Goal: Task Accomplishment & Management: Use online tool/utility

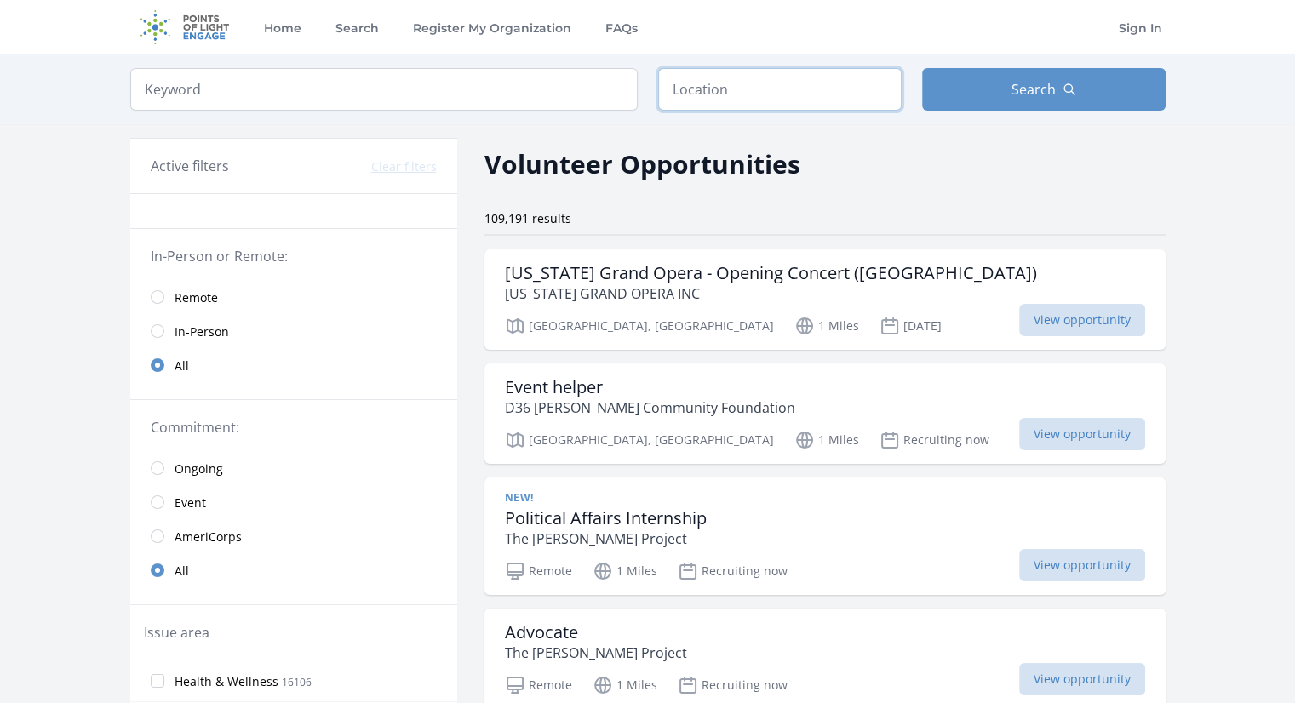
click at [860, 90] on input "text" at bounding box center [780, 89] width 244 height 43
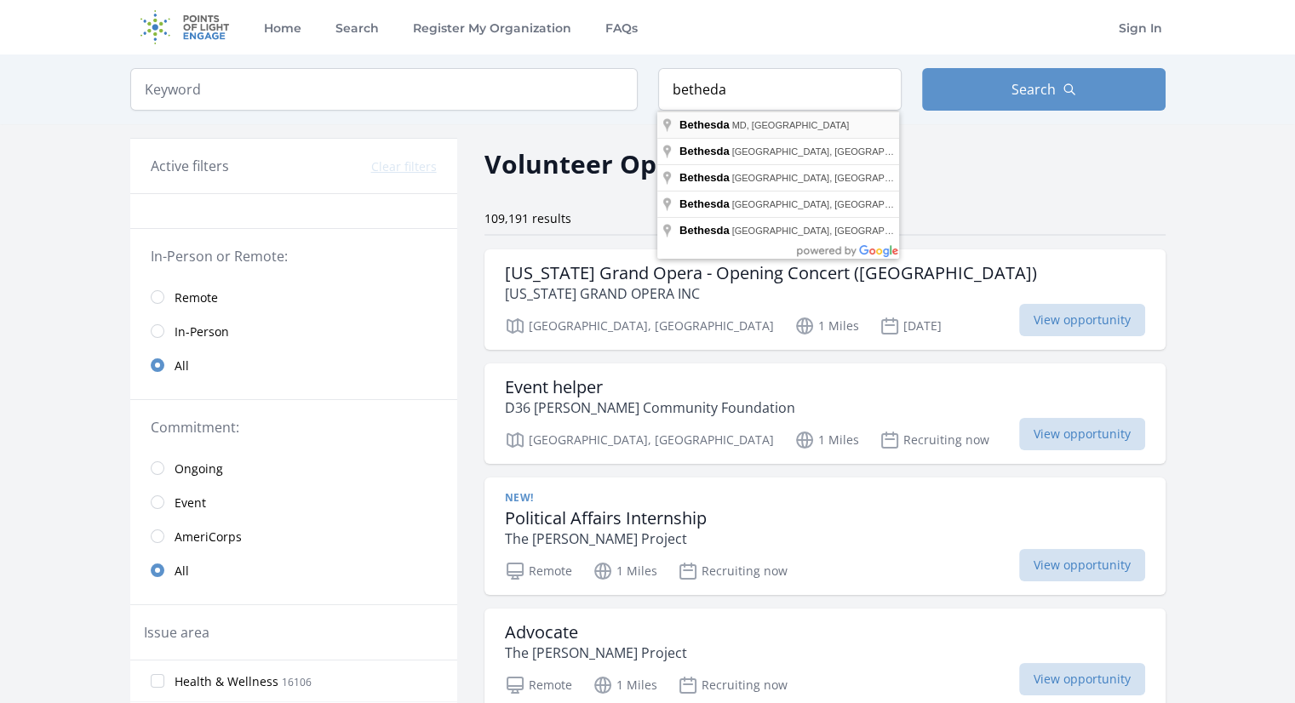
type input "Bethesda, MD, USA"
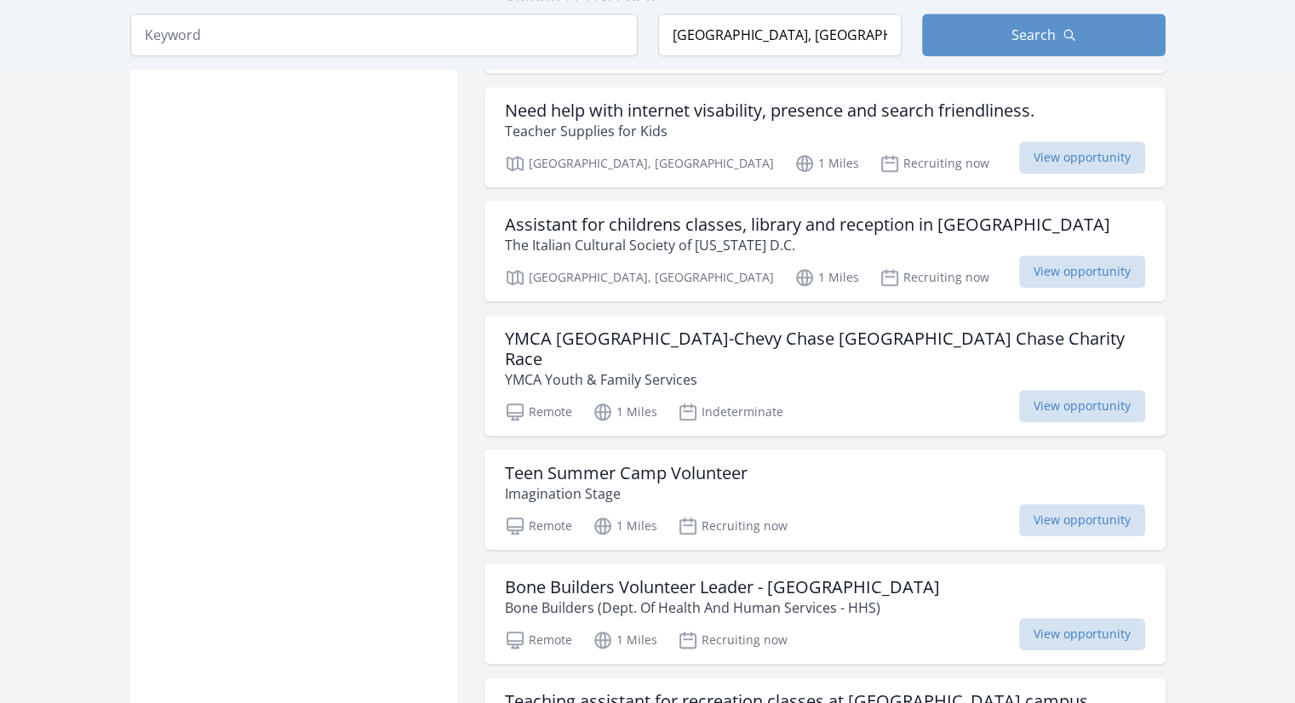
scroll to position [1795, 0]
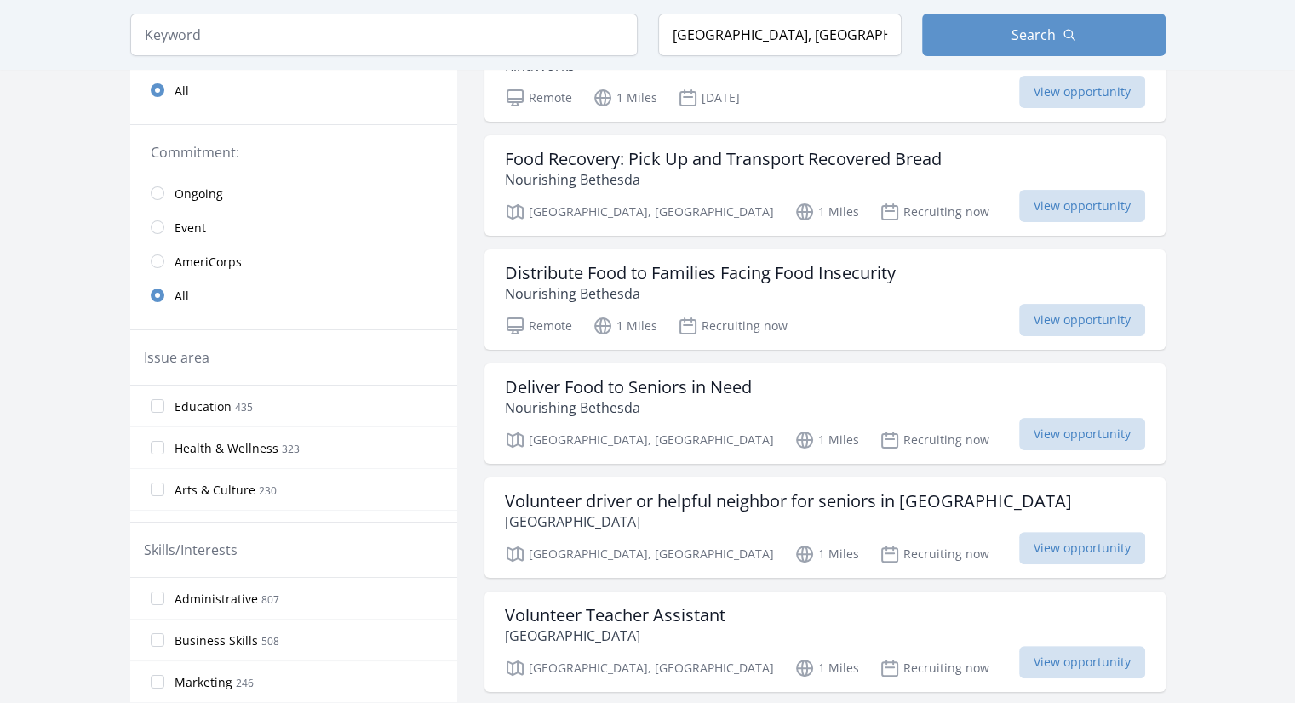
scroll to position [368, 0]
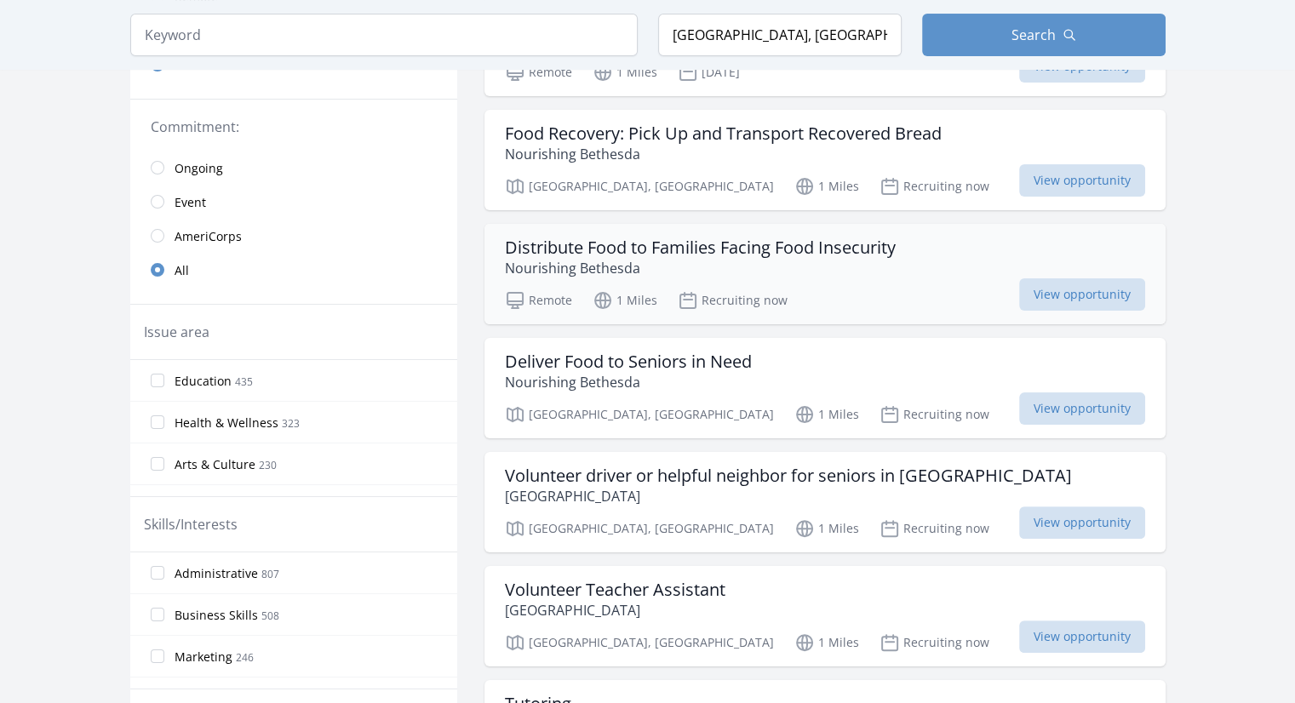
click at [964, 288] on div "Remote 1 Miles Recruiting now View opportunity" at bounding box center [825, 298] width 640 height 26
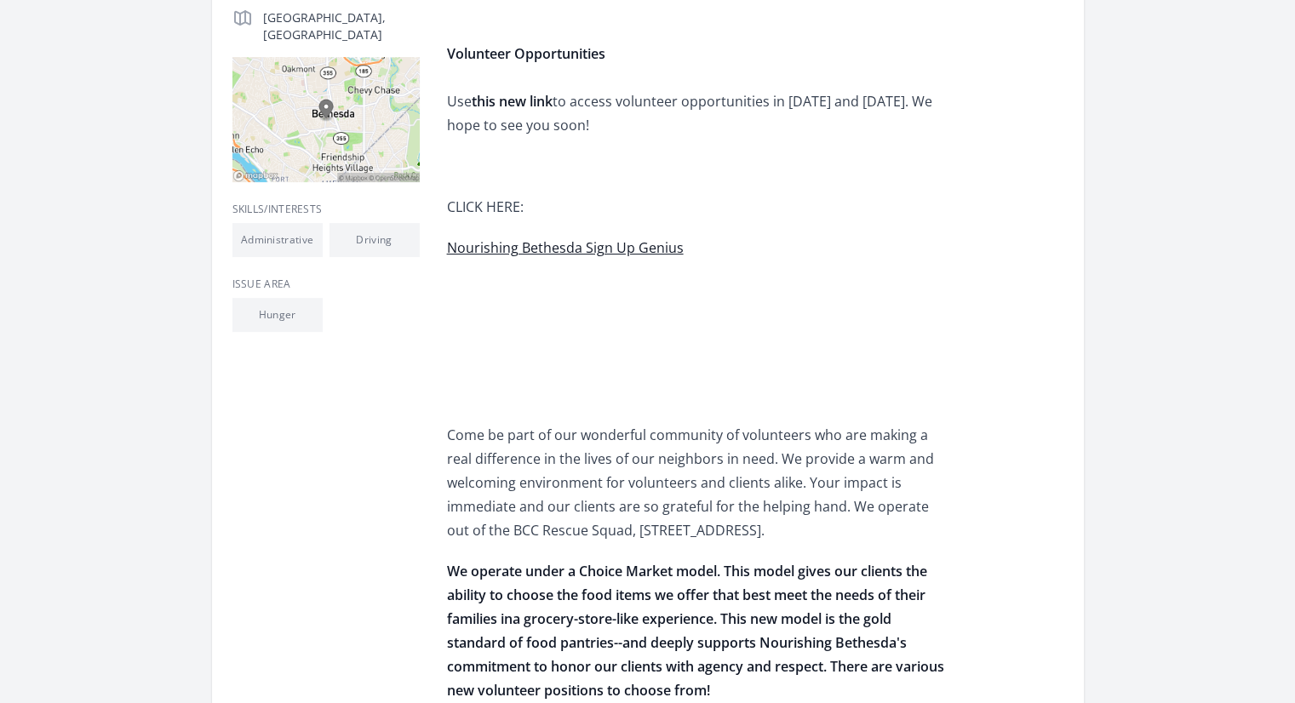
scroll to position [431, 0]
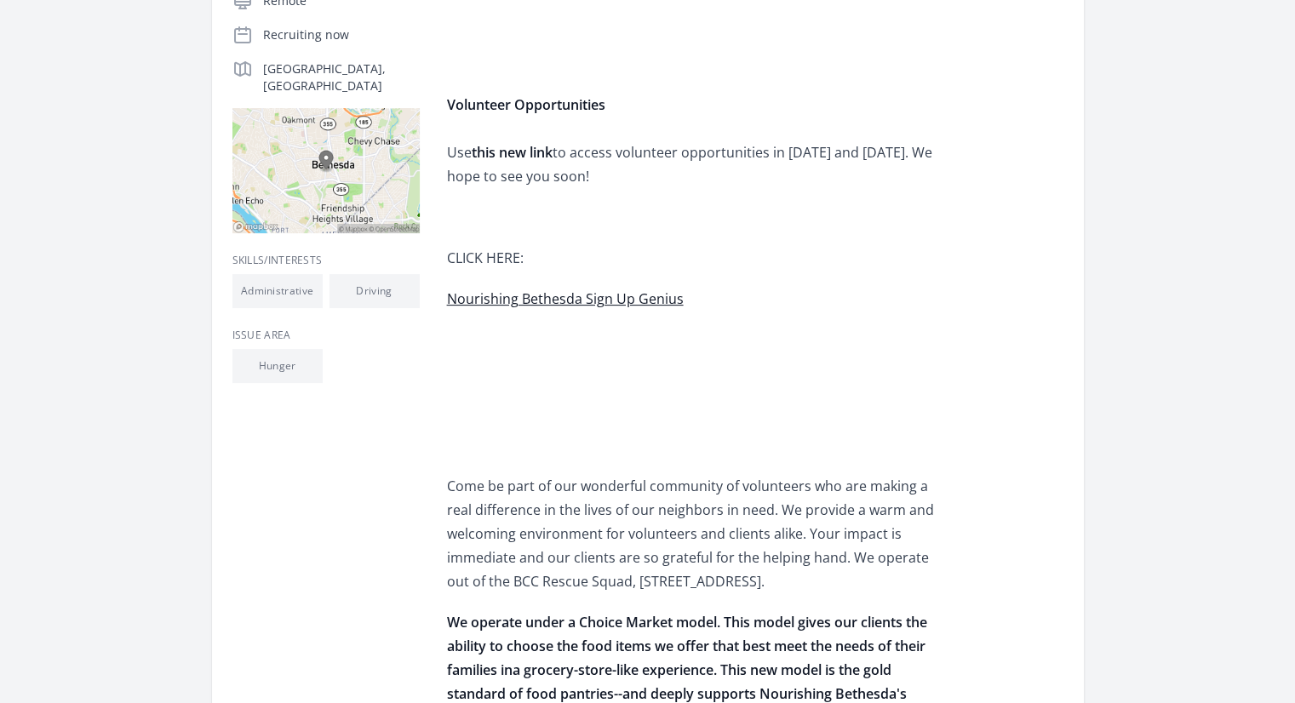
click at [596, 296] on span "Nourishing Bethesda Sign Up Genius" at bounding box center [565, 299] width 237 height 19
